Goal: Information Seeking & Learning: Check status

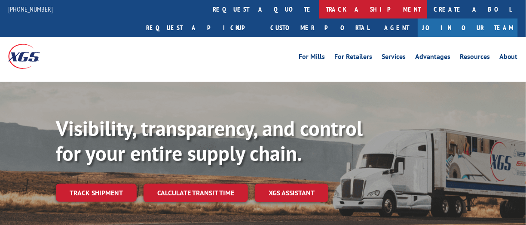
click at [319, 9] on link "track a shipment" at bounding box center [373, 9] width 108 height 18
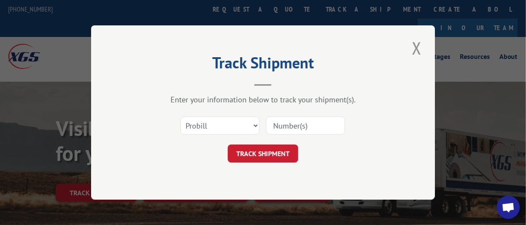
click at [286, 122] on input at bounding box center [305, 125] width 79 height 18
type input "15384104"
click at [259, 155] on button "TRACK SHIPMENT" at bounding box center [263, 153] width 70 height 18
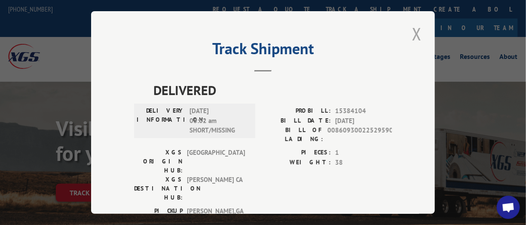
click at [414, 31] on button "Close modal" at bounding box center [416, 34] width 15 height 24
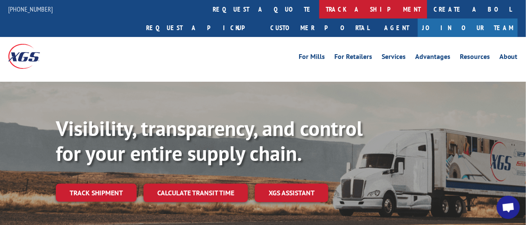
click at [319, 12] on link "track a shipment" at bounding box center [373, 9] width 108 height 18
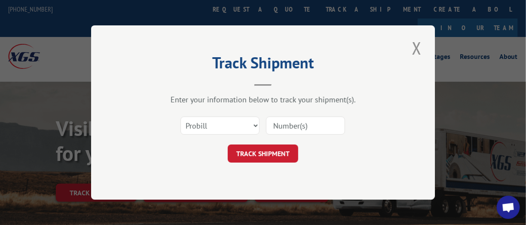
click at [286, 128] on input at bounding box center [305, 125] width 79 height 18
type input "15384104"
click at [272, 154] on button "TRACK SHIPMENT" at bounding box center [263, 153] width 70 height 18
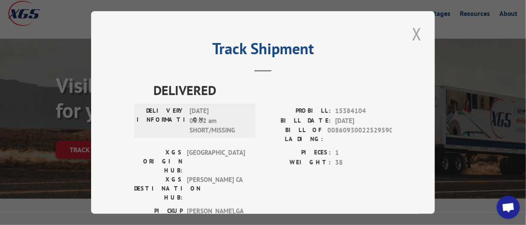
click at [414, 26] on button "Close modal" at bounding box center [416, 34] width 15 height 24
